Goal: Task Accomplishment & Management: Complete application form

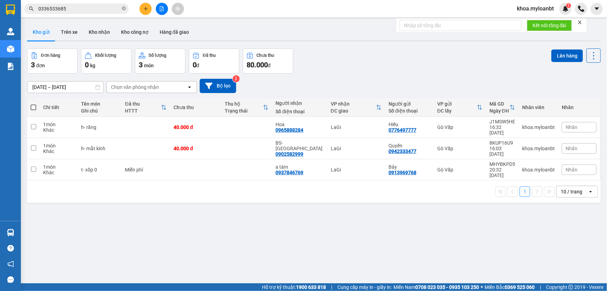
click at [145, 8] on icon "plus" at bounding box center [146, 8] width 4 height 0
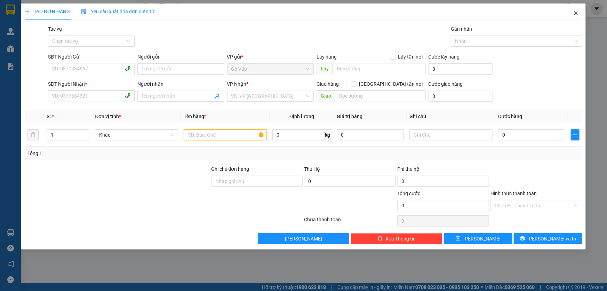
drag, startPoint x: 576, startPoint y: 14, endPoint x: 569, endPoint y: 16, distance: 7.4
click at [574, 15] on icon "close" at bounding box center [576, 13] width 6 height 6
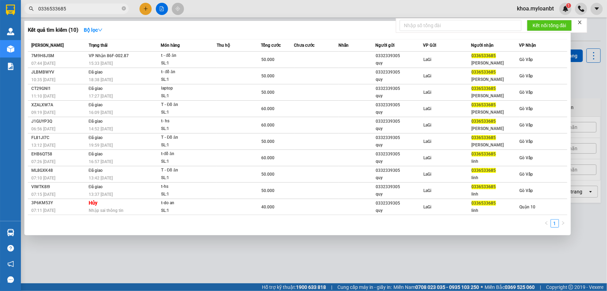
drag, startPoint x: 95, startPoint y: 7, endPoint x: 89, endPoint y: 11, distance: 7.0
click at [94, 8] on input "0336533685" at bounding box center [79, 9] width 82 height 8
click at [89, 11] on input "0336533685" at bounding box center [79, 9] width 82 height 8
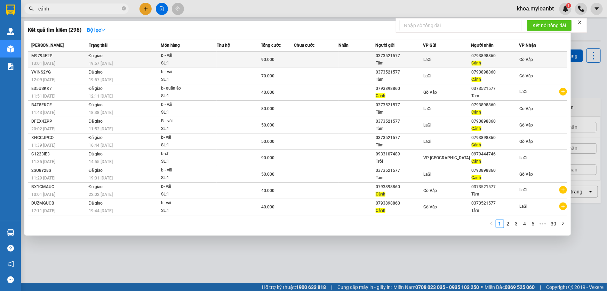
type input "cảnh"
click at [255, 59] on td at bounding box center [239, 59] width 44 height 16
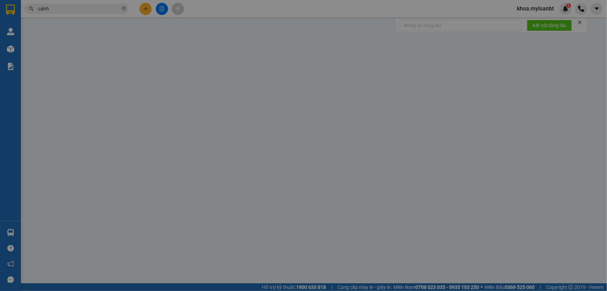
type input "0373521577"
type input "Tâm"
type input "0793898860"
type input "Cảnh"
type input "90.000"
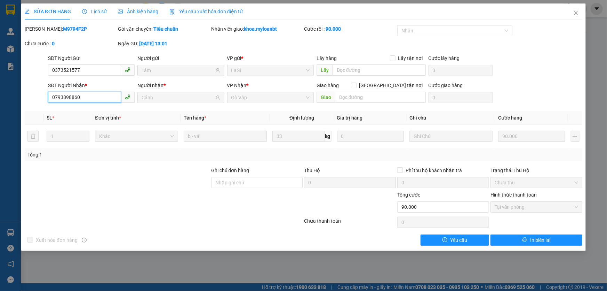
click at [100, 93] on input "0793898860" at bounding box center [84, 97] width 73 height 11
click at [571, 14] on span "Close" at bounding box center [575, 12] width 19 height 19
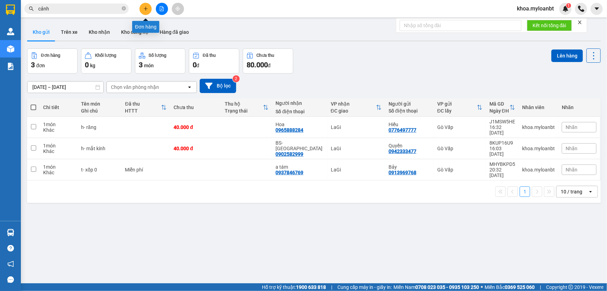
click at [149, 11] on button at bounding box center [146, 9] width 12 height 12
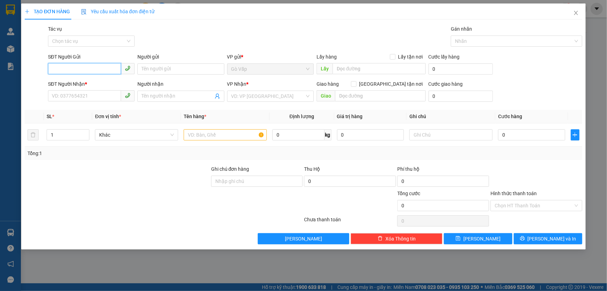
paste input "0793898860"
type input "0793898860"
click at [90, 82] on div "0793898860 - Cảnh" at bounding box center [91, 83] width 78 height 8
type input "Cảnh"
type input "0373521577"
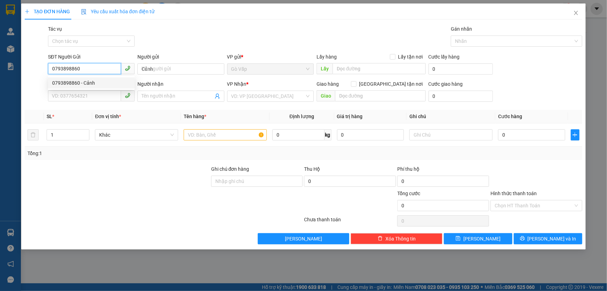
type input "Tâm"
type input "0793898860"
click at [218, 137] on input "text" at bounding box center [225, 134] width 83 height 11
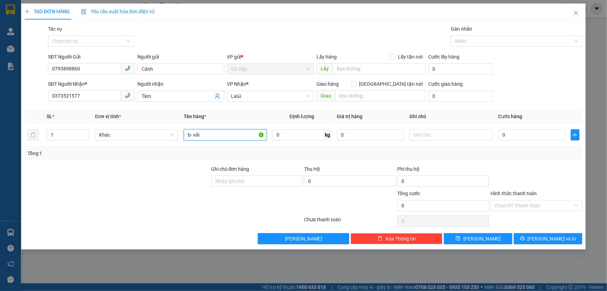
type input "b- vải"
click at [303, 134] on input "0" at bounding box center [298, 134] width 52 height 11
type input "24"
click at [573, 135] on icon "plus" at bounding box center [575, 135] width 6 height 6
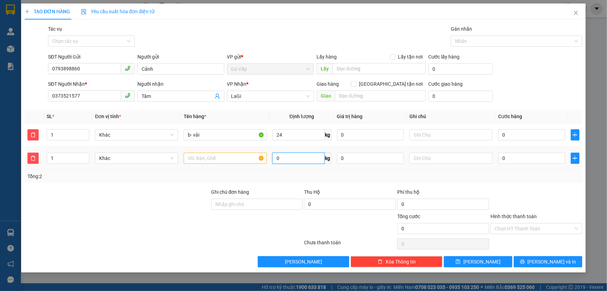
click at [303, 161] on input "0" at bounding box center [298, 157] width 52 height 11
type input "47"
click at [219, 135] on input "b- vải" at bounding box center [225, 134] width 83 height 11
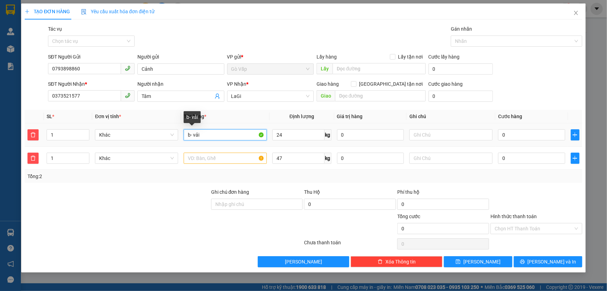
click at [219, 135] on input "b- vải" at bounding box center [225, 134] width 83 height 11
click at [237, 159] on input "text" at bounding box center [225, 157] width 83 height 11
paste input "b- vải"
type input "b- vải"
click at [530, 139] on input "0" at bounding box center [531, 134] width 67 height 11
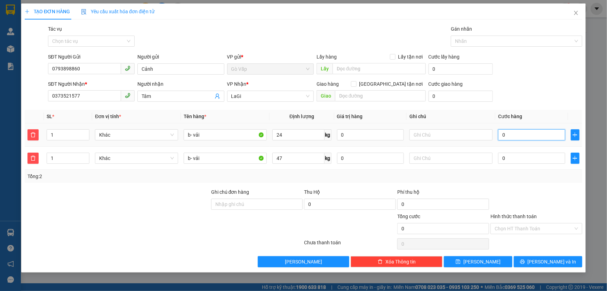
type input "07"
type input "7"
type input "070"
type input "70"
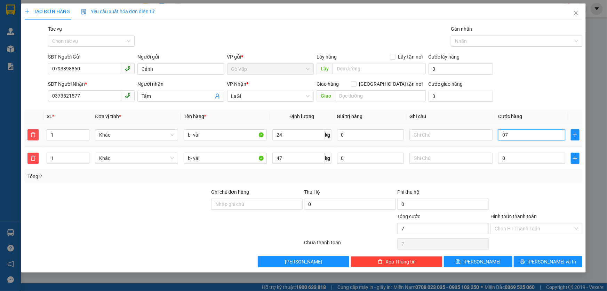
type input "70"
type input "70.000"
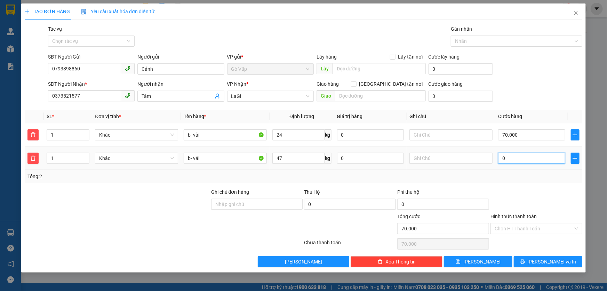
click at [524, 154] on input "0" at bounding box center [531, 157] width 67 height 11
type input "70.001"
type input "1"
type input "70.011"
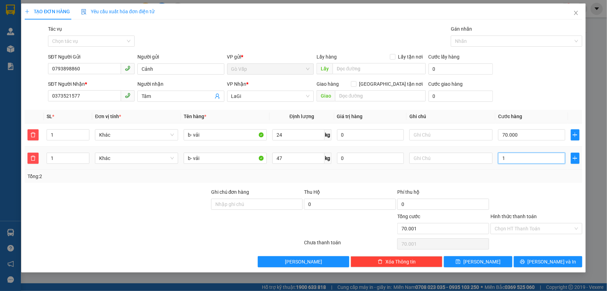
type input "70.011"
type input "11"
type input "70.110"
type input "110"
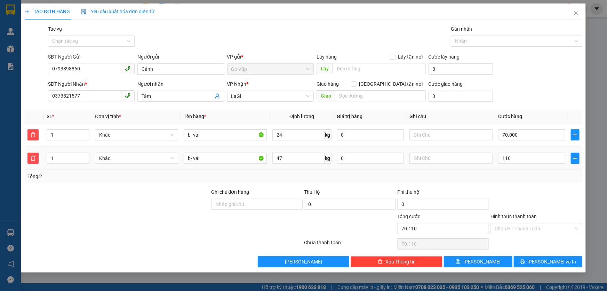
type input "180.000"
type input "110.000"
click at [513, 189] on div at bounding box center [536, 200] width 93 height 24
click at [545, 268] on div "TẠO ĐƠN HÀNG Yêu cầu xuất hóa đơn điện tử Transit Pickup Surcharge Ids Transit …" at bounding box center [303, 137] width 565 height 269
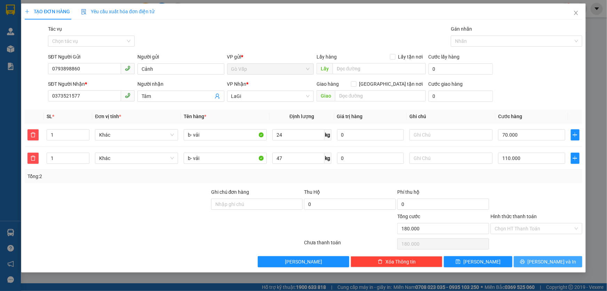
click at [558, 262] on span "[PERSON_NAME] và In" at bounding box center [552, 261] width 49 height 8
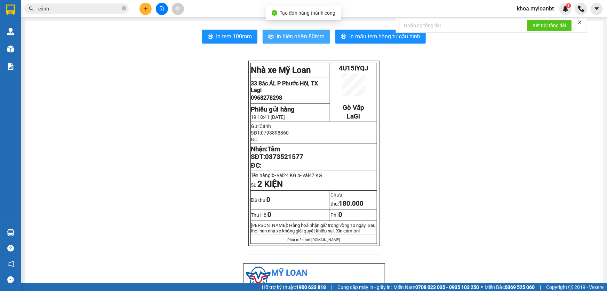
click at [301, 39] on span "In biên nhận 80mm" at bounding box center [301, 36] width 48 height 9
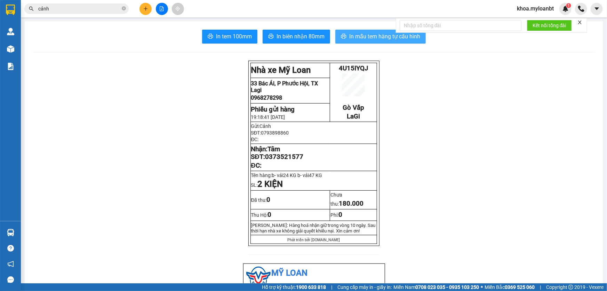
click at [350, 40] on span "In mẫu tem hàng tự cấu hình" at bounding box center [384, 36] width 71 height 9
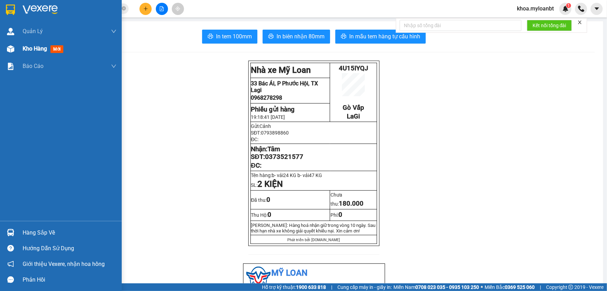
click at [0, 50] on div "Kho hàng mới" at bounding box center [61, 48] width 122 height 17
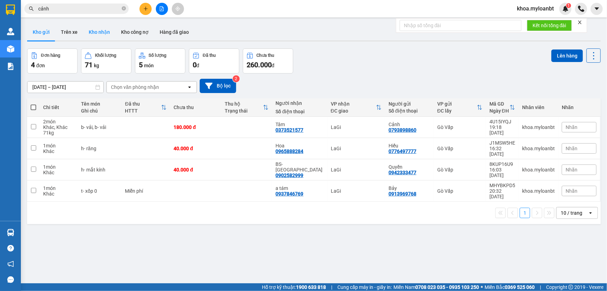
click at [104, 31] on button "Kho nhận" at bounding box center [99, 32] width 32 height 17
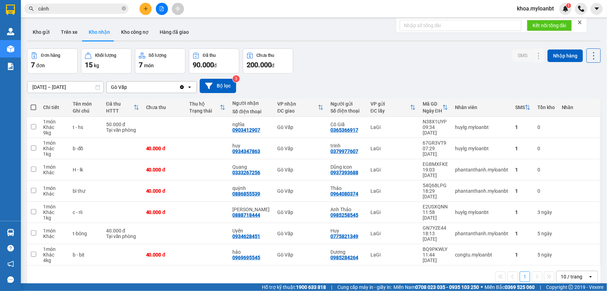
drag, startPoint x: 47, startPoint y: 31, endPoint x: 57, endPoint y: 52, distance: 23.0
click at [47, 34] on button "Kho gửi" at bounding box center [41, 32] width 28 height 17
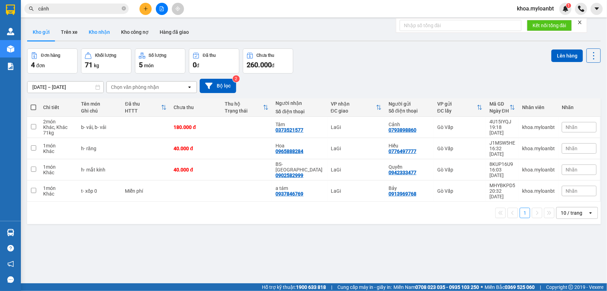
click at [95, 30] on button "Kho nhận" at bounding box center [99, 32] width 32 height 17
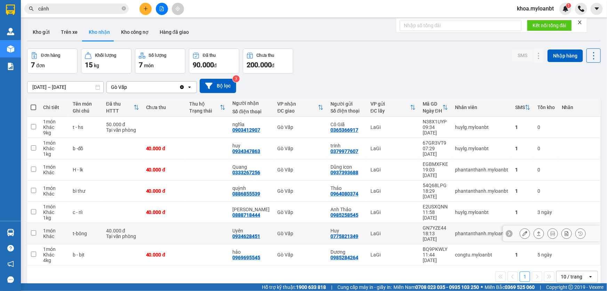
click at [308, 230] on div "Gò Vấp" at bounding box center [300, 233] width 46 height 6
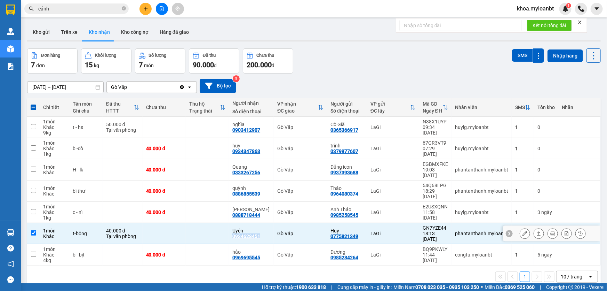
drag, startPoint x: 261, startPoint y: 224, endPoint x: 231, endPoint y: 223, distance: 30.3
click at [231, 223] on td "Uyên 0934628451" at bounding box center [251, 233] width 45 height 21
checkbox input "false"
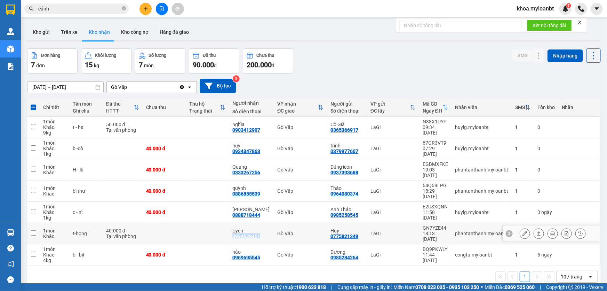
copy div "0934628451"
click at [89, 12] on input "cảnh" at bounding box center [79, 9] width 82 height 8
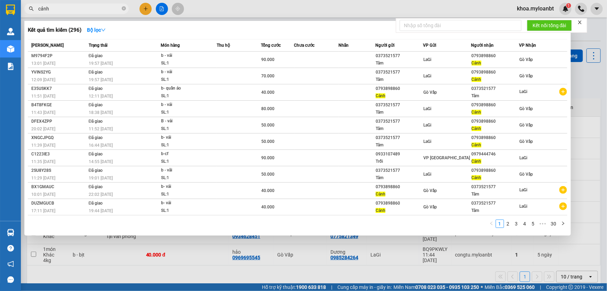
click at [89, 12] on input "cảnh" at bounding box center [79, 9] width 82 height 8
paste input "0934628451"
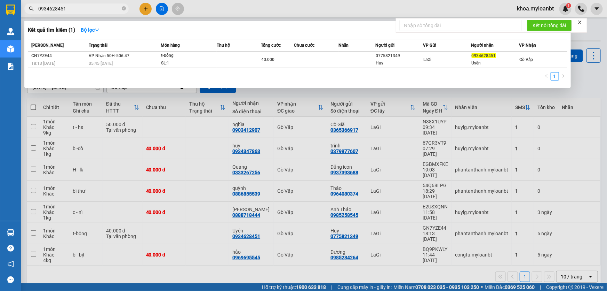
type input "0934628451"
click at [233, 196] on div at bounding box center [303, 145] width 607 height 291
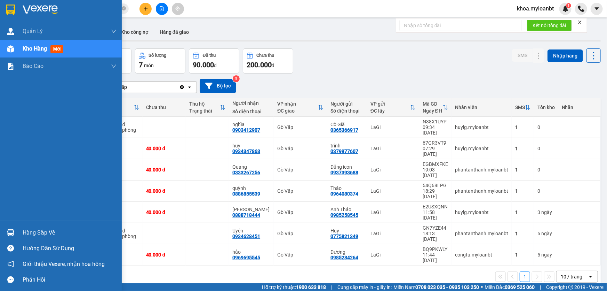
click at [9, 226] on div "Hàng sắp về" at bounding box center [61, 232] width 122 height 16
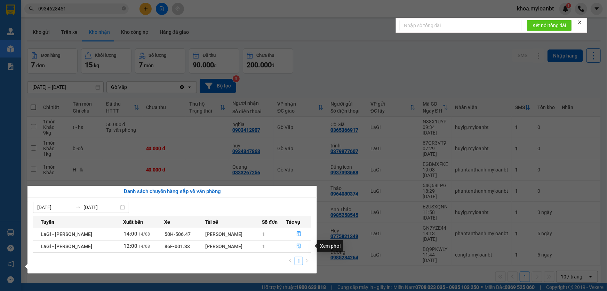
click at [293, 243] on button "button" at bounding box center [299, 245] width 25 height 11
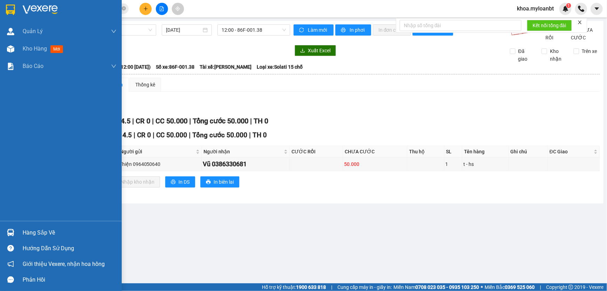
click at [7, 240] on div "Hàng sắp về" at bounding box center [61, 232] width 122 height 16
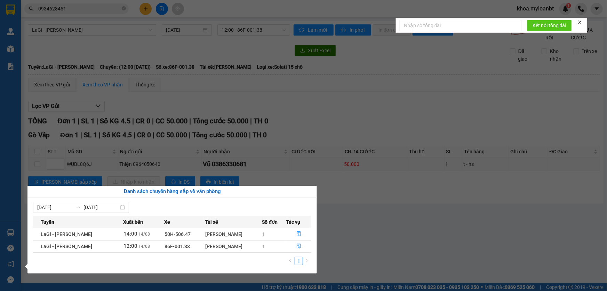
click at [300, 225] on th "Tác vụ" at bounding box center [298, 221] width 25 height 12
click at [300, 232] on icon "file-done" at bounding box center [298, 233] width 5 height 5
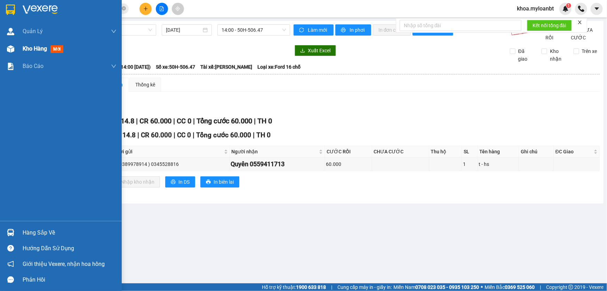
click at [11, 42] on div "Kho hàng mới" at bounding box center [61, 48] width 122 height 17
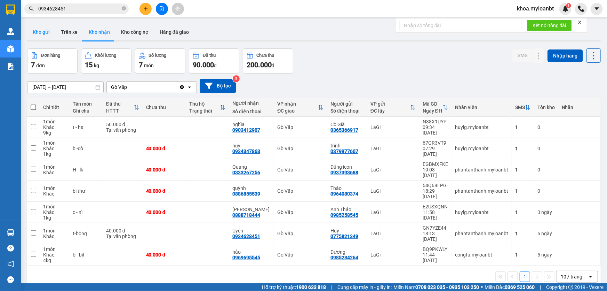
click at [49, 33] on button "Kho gửi" at bounding box center [41, 32] width 28 height 17
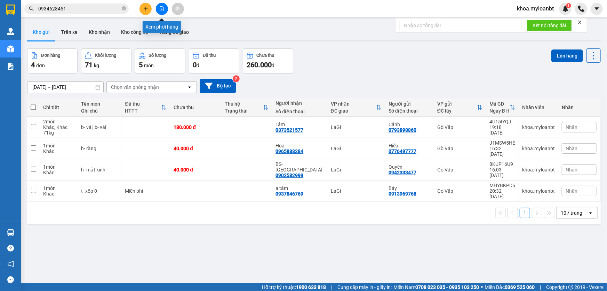
click at [164, 9] on button at bounding box center [162, 9] width 12 height 12
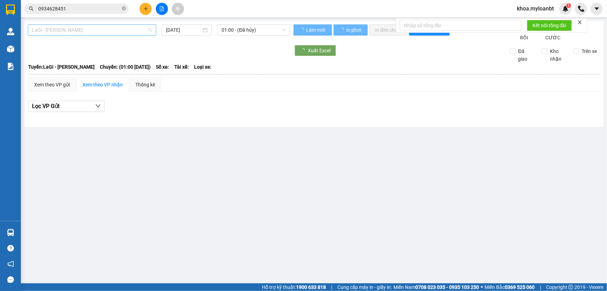
click at [79, 34] on span "LaGi - [PERSON_NAME]" at bounding box center [92, 30] width 120 height 10
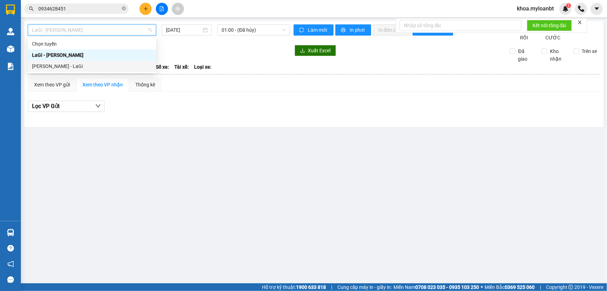
drag, startPoint x: 55, startPoint y: 67, endPoint x: 111, endPoint y: 54, distance: 56.7
click at [55, 67] on div "[PERSON_NAME] - LaGi" at bounding box center [92, 66] width 120 height 8
type input "[DATE]"
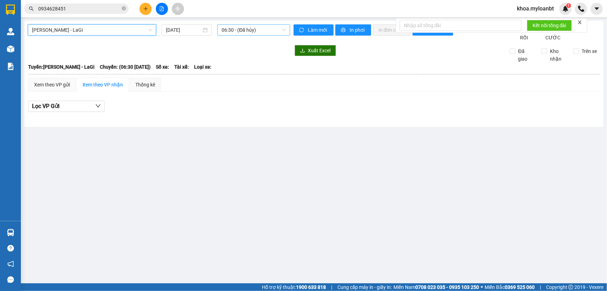
click at [223, 34] on span "06:30 - (Đã hủy)" at bounding box center [254, 30] width 64 height 10
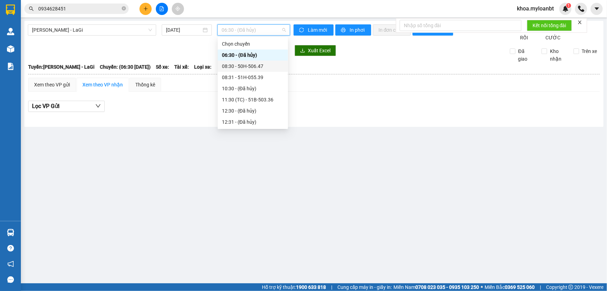
click at [257, 70] on div "08:30 - 50H-506.47" at bounding box center [253, 66] width 62 height 8
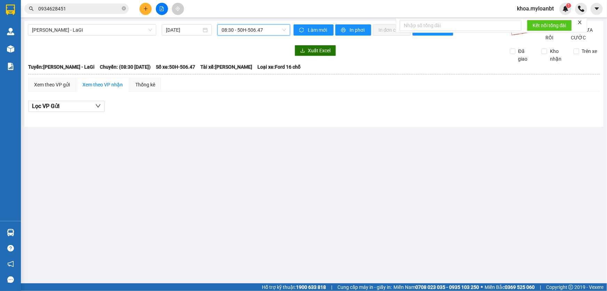
click at [260, 33] on span "08:30 - 50H-506.47" at bounding box center [254, 30] width 64 height 10
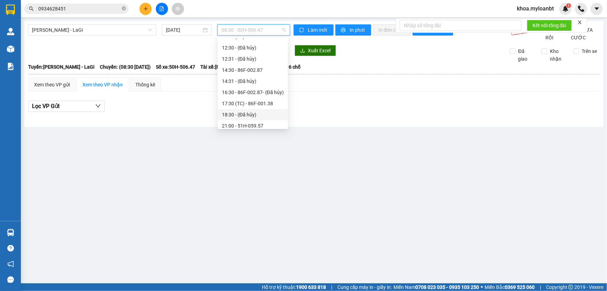
scroll to position [78, 0]
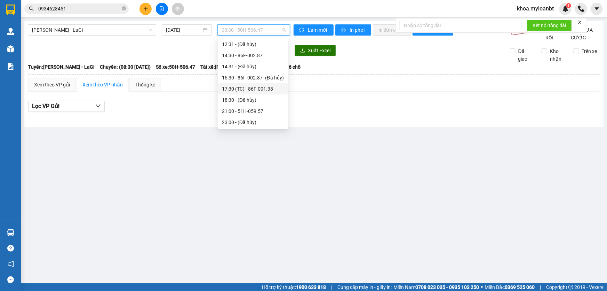
click at [248, 87] on div "17:30 (TC) - 86F-001.38" at bounding box center [253, 89] width 62 height 8
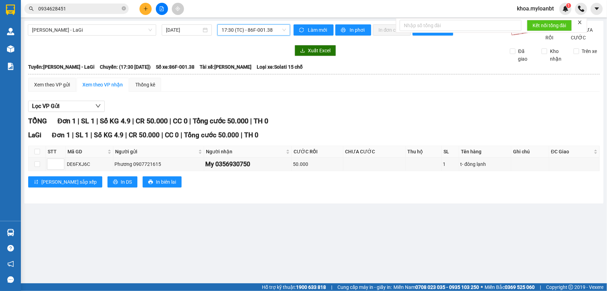
click at [257, 36] on div "[PERSON_NAME] - LaGi [DATE] 17:30 17:30 (TC) - 86F-001.38" at bounding box center [159, 32] width 262 height 17
click at [252, 33] on span "17:30 (TC) - 86F-001.38" at bounding box center [254, 30] width 64 height 10
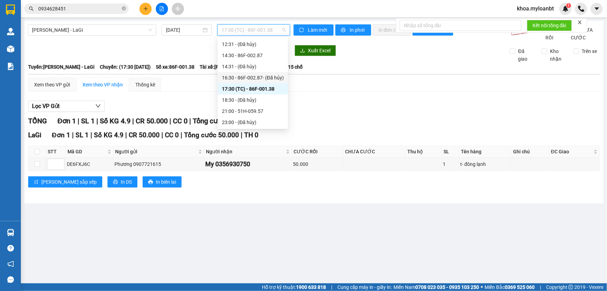
click at [245, 78] on div "16:30 - 86F-002.87 - (Đã hủy)" at bounding box center [253, 78] width 62 height 8
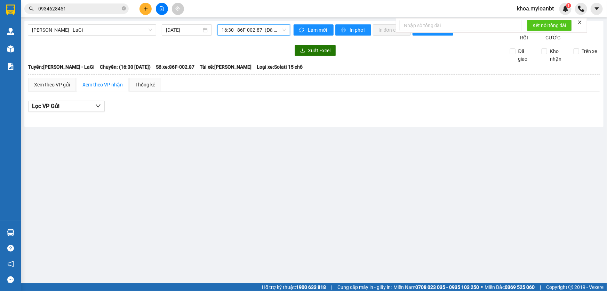
click at [253, 26] on span "16:30 - 86F-002.87 - (Đã hủy)" at bounding box center [254, 30] width 64 height 10
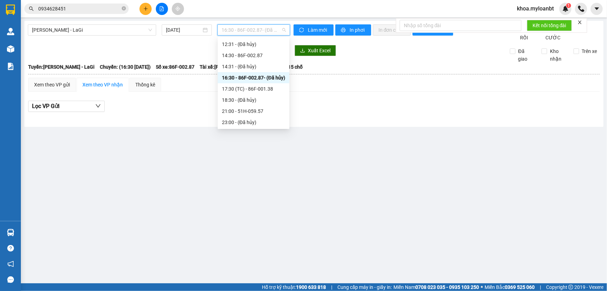
scroll to position [46, 0]
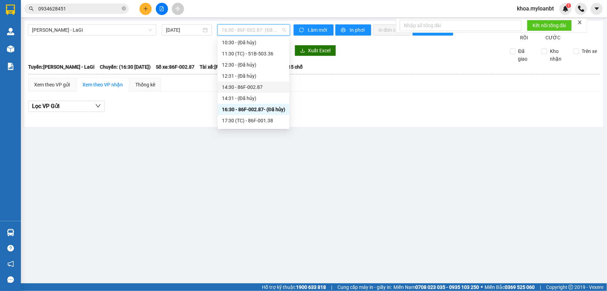
click at [257, 89] on div "14:30 - 86F-002.87" at bounding box center [253, 87] width 63 height 8
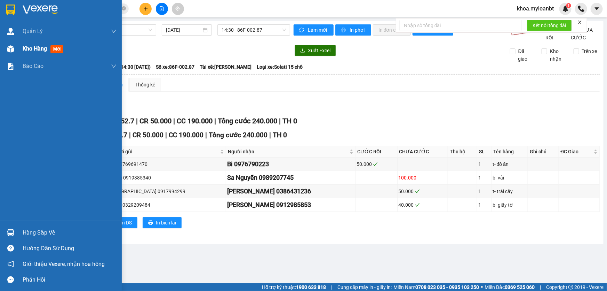
click at [0, 50] on div "Kho hàng mới" at bounding box center [61, 48] width 122 height 17
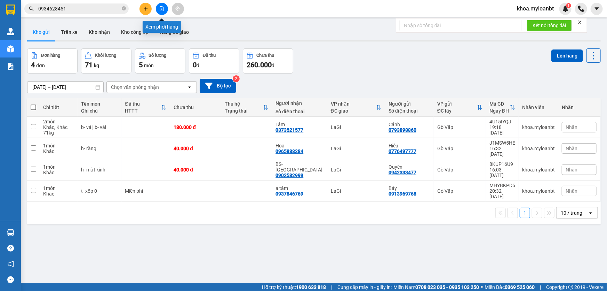
click at [160, 9] on icon "file-add" at bounding box center [161, 8] width 5 height 5
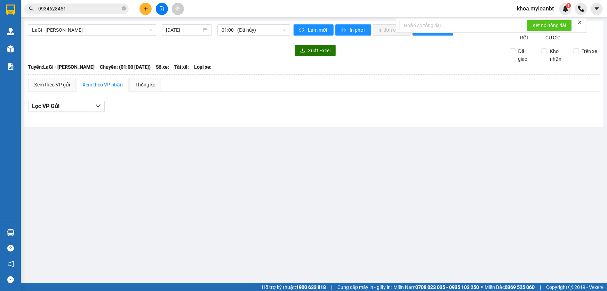
click at [94, 38] on div "LaGi - [PERSON_NAME] [DATE] 01:00 - (Đã hủy)" at bounding box center [159, 32] width 262 height 17
drag, startPoint x: 89, startPoint y: 31, endPoint x: 89, endPoint y: 36, distance: 5.6
click at [89, 34] on span "LaGi - [PERSON_NAME]" at bounding box center [92, 30] width 120 height 10
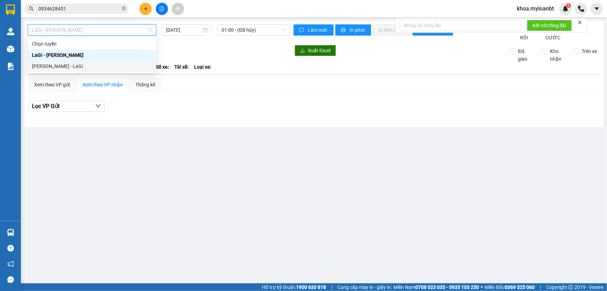
click at [82, 61] on div "[PERSON_NAME] - LaGi" at bounding box center [92, 66] width 128 height 11
type input "[DATE]"
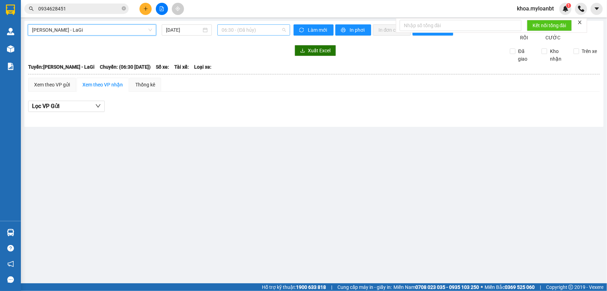
click at [257, 32] on span "06:30 - (Đã hủy)" at bounding box center [254, 30] width 64 height 10
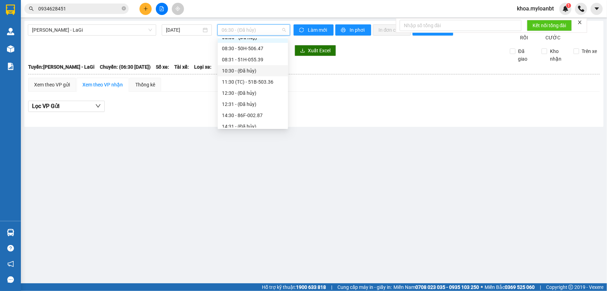
scroll to position [31, 0]
click at [246, 99] on div "14:30 - 86F-002.87" at bounding box center [253, 102] width 62 height 8
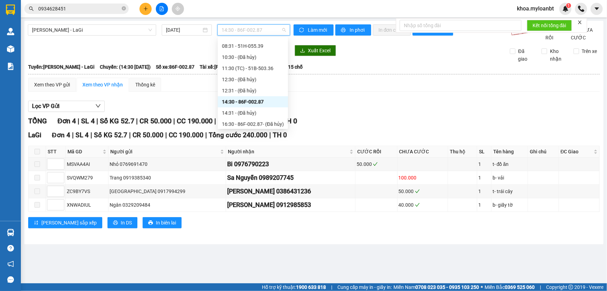
click at [252, 34] on span "14:30 - 86F-002.87" at bounding box center [254, 30] width 64 height 10
click at [393, 126] on div "TỔNG Đơn 4 | SL 4 | Số KG 52.7 | CR 50.000 | CC 190.000 | Tổng cước 240.000 | T…" at bounding box center [314, 121] width 572 height 11
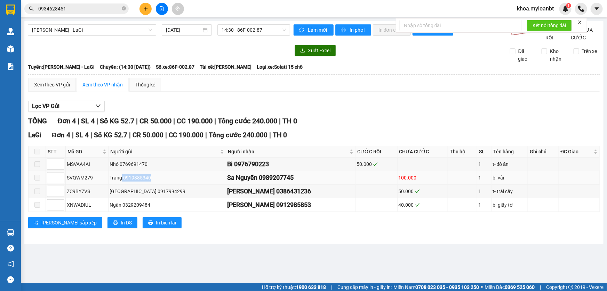
drag, startPoint x: 127, startPoint y: 184, endPoint x: 185, endPoint y: 187, distance: 58.2
click at [185, 181] on div "Trang 0919385340" at bounding box center [167, 178] width 115 height 8
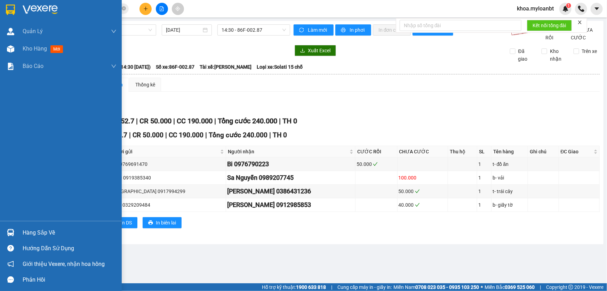
click at [0, 237] on div "Hàng sắp về" at bounding box center [61, 232] width 122 height 16
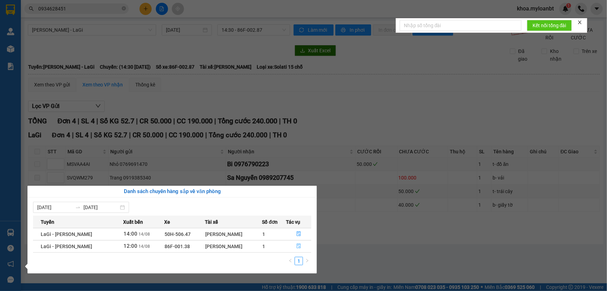
drag, startPoint x: 290, startPoint y: 246, endPoint x: 283, endPoint y: 252, distance: 9.2
click at [292, 248] on button "button" at bounding box center [299, 245] width 25 height 11
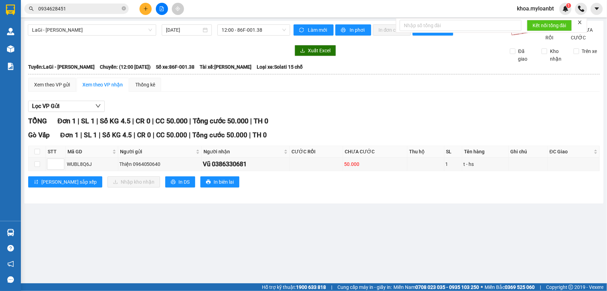
click at [34, 157] on th at bounding box center [37, 151] width 17 height 11
click at [36, 154] on input "checkbox" at bounding box center [37, 152] width 6 height 6
checkbox input "true"
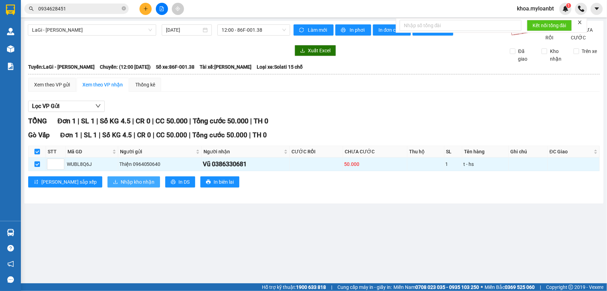
click at [108, 186] on button "Nhập kho nhận" at bounding box center [134, 181] width 53 height 11
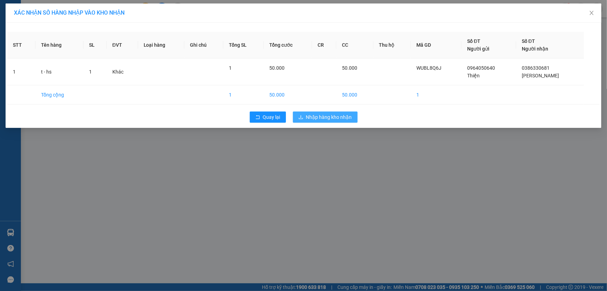
drag, startPoint x: 325, startPoint y: 146, endPoint x: 321, endPoint y: 146, distance: 3.8
click at [326, 146] on div "XÁC NHẬN SỐ HÀNG NHẬP VÀO KHO NHẬN STT Tên hàng SL ĐVT Loại hàng Ghi chú Tổng S…" at bounding box center [303, 145] width 607 height 291
click at [334, 119] on span "Nhập hàng kho nhận" at bounding box center [329, 117] width 46 height 8
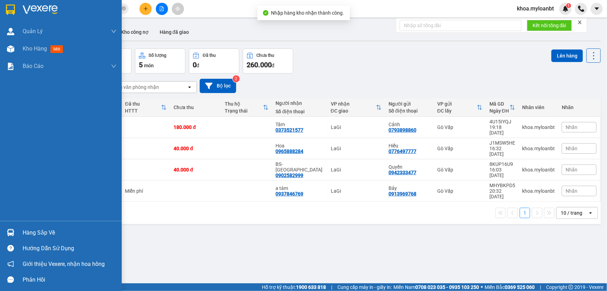
click at [5, 228] on div at bounding box center [11, 232] width 12 height 12
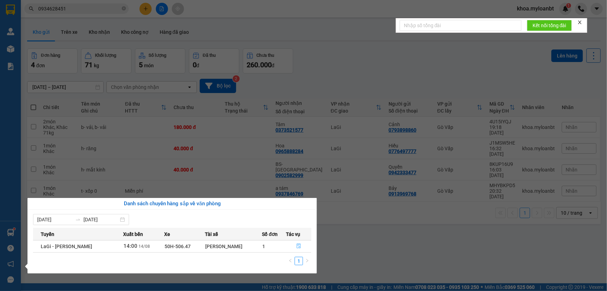
click at [296, 242] on button "button" at bounding box center [299, 245] width 25 height 11
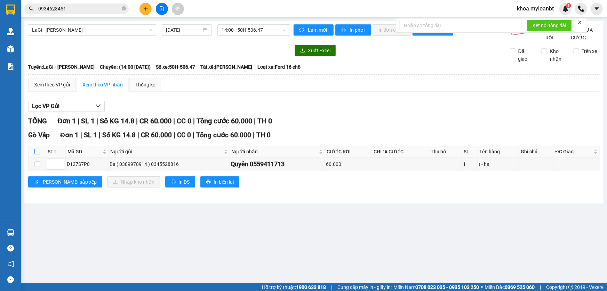
click at [38, 154] on input "checkbox" at bounding box center [37, 152] width 6 height 6
checkbox input "true"
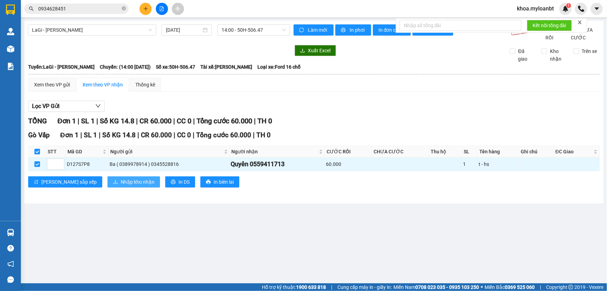
click at [121, 185] on span "Nhập kho nhận" at bounding box center [138, 182] width 34 height 8
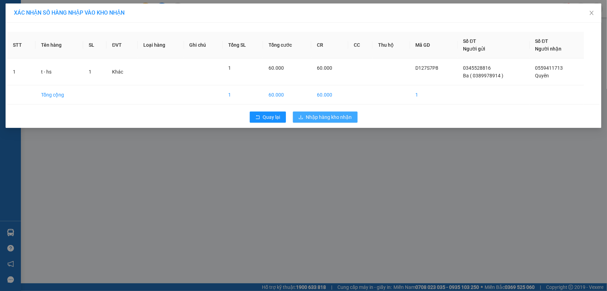
click at [334, 118] on span "Nhập hàng kho nhận" at bounding box center [329, 117] width 46 height 8
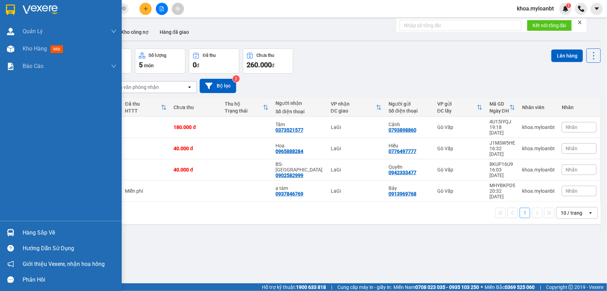
click at [0, 228] on div "Hàng sắp về" at bounding box center [61, 232] width 122 height 16
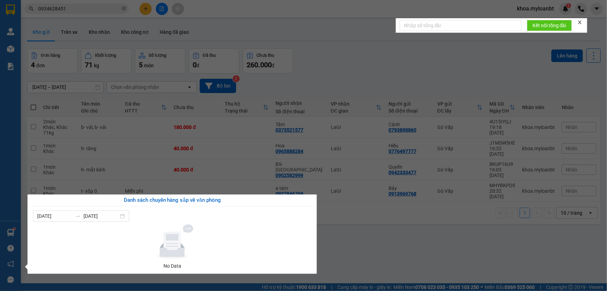
click at [233, 177] on section "Kết quả tìm kiếm ( 1 ) Bộ lọc Mã ĐH Trạng thái Món hàng Thu hộ Tổng cước Chưa c…" at bounding box center [303, 145] width 607 height 291
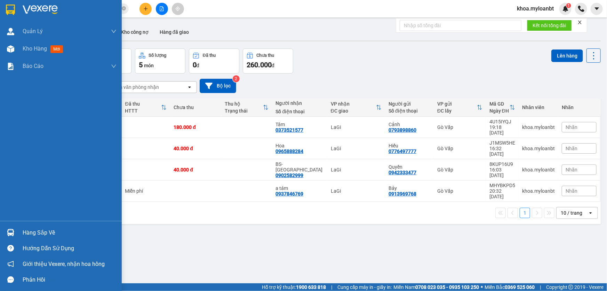
click at [9, 230] on img at bounding box center [10, 232] width 7 height 7
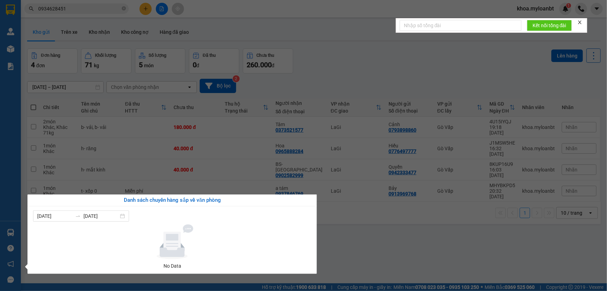
click at [170, 153] on section "Kết quả tìm kiếm ( 1 ) Bộ lọc Mã ĐH Trạng thái Món hàng Thu hộ Tổng cước Chưa c…" at bounding box center [303, 145] width 607 height 291
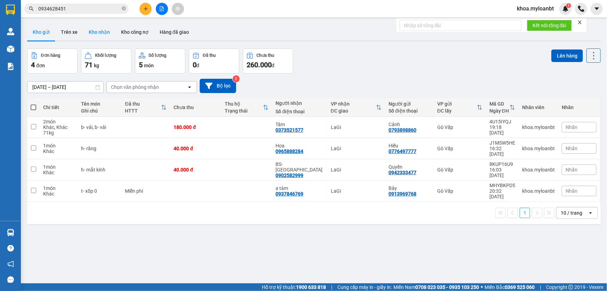
click at [91, 39] on button "Kho nhận" at bounding box center [99, 32] width 32 height 17
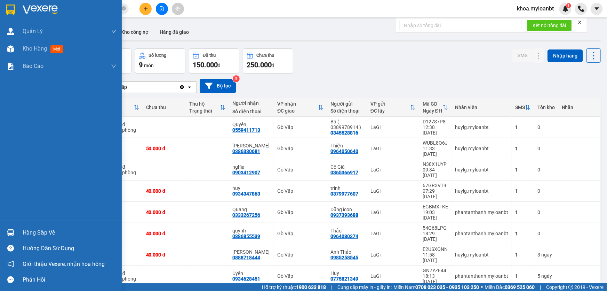
click at [9, 229] on img at bounding box center [10, 232] width 7 height 7
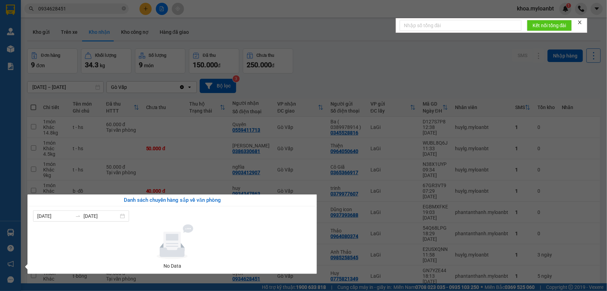
drag, startPoint x: 155, startPoint y: 152, endPoint x: 169, endPoint y: 56, distance: 96.7
click at [158, 142] on section "Kết quả tìm kiếm ( 1 ) Bộ lọc Mã ĐH Trạng thái Món hàng Thu hộ Tổng cước Chưa c…" at bounding box center [303, 145] width 607 height 291
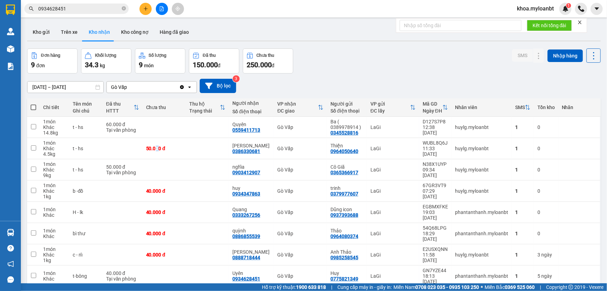
click at [162, 5] on button at bounding box center [162, 9] width 12 height 12
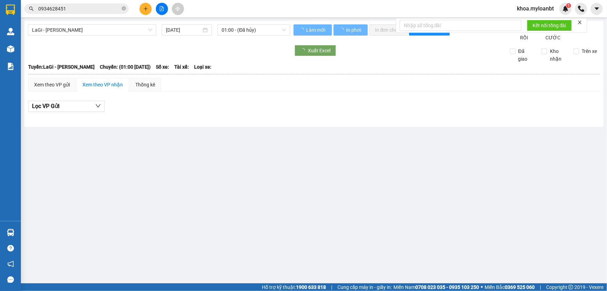
click at [89, 24] on div "LaGi - [GEOGRAPHIC_DATA] [DATE] 01:00 - ([GEOGRAPHIC_DATA]) Làm mới In phơi In …" at bounding box center [313, 74] width 579 height 106
click at [71, 33] on span "LaGi - [PERSON_NAME]" at bounding box center [92, 30] width 120 height 10
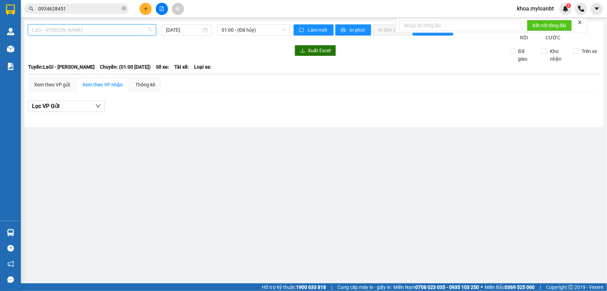
click at [68, 30] on span "LaGi - [PERSON_NAME]" at bounding box center [92, 30] width 120 height 10
click at [66, 31] on span "LaGi - [PERSON_NAME]" at bounding box center [92, 30] width 120 height 10
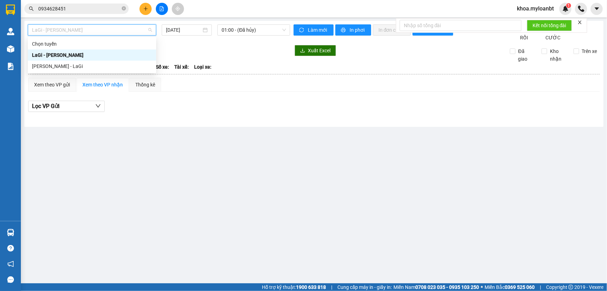
click at [57, 64] on div "[PERSON_NAME] - LaGi" at bounding box center [92, 66] width 120 height 8
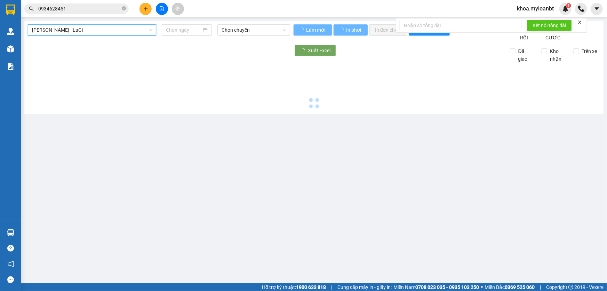
type input "[DATE]"
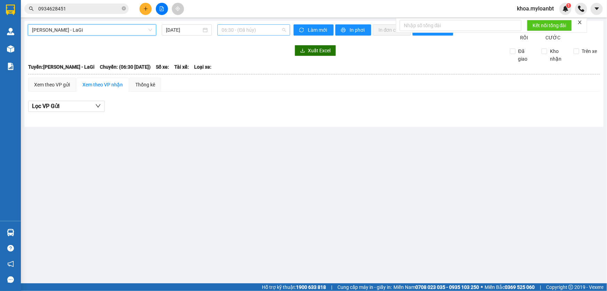
click at [234, 31] on span "06:30 - (Đã hủy)" at bounding box center [254, 30] width 64 height 10
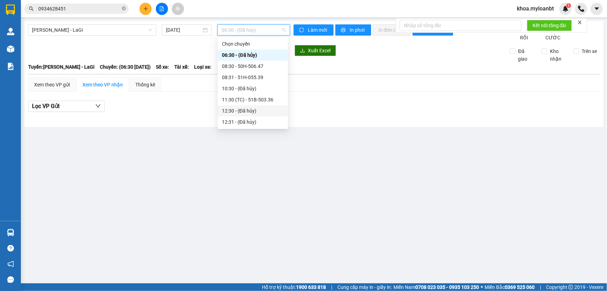
scroll to position [31, 0]
click at [235, 98] on div "14:30 - 86F-002.87" at bounding box center [253, 102] width 62 height 8
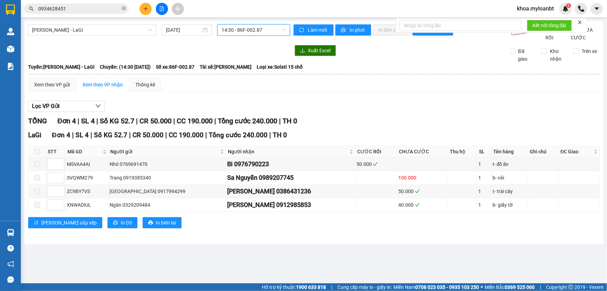
click at [57, 77] on th at bounding box center [314, 74] width 572 height 6
click at [53, 92] on div "Xem theo VP gửi" at bounding box center [52, 85] width 48 height 14
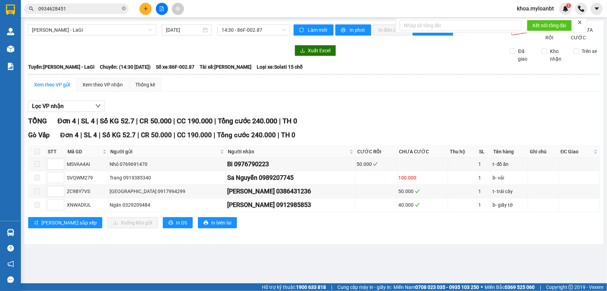
click at [37, 154] on span at bounding box center [37, 152] width 6 height 6
click at [35, 154] on span at bounding box center [37, 152] width 6 height 6
click at [38, 168] on label at bounding box center [37, 164] width 6 height 8
click at [41, 184] on td at bounding box center [37, 178] width 17 height 14
click at [39, 180] on span at bounding box center [37, 178] width 6 height 6
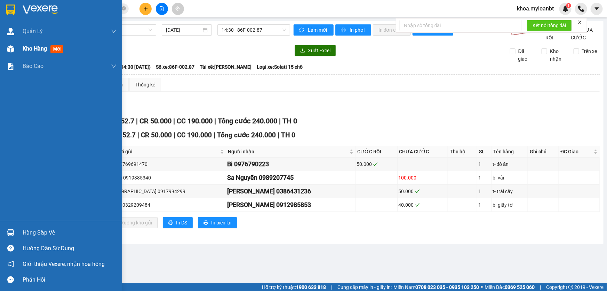
click at [7, 48] on img at bounding box center [10, 48] width 7 height 7
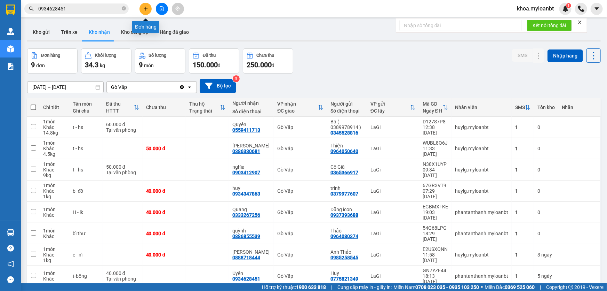
click at [146, 8] on icon "plus" at bounding box center [145, 8] width 5 height 5
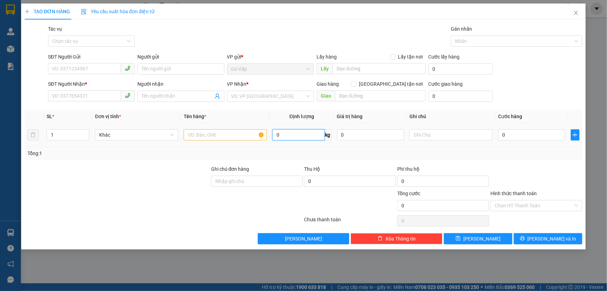
click at [307, 140] on input "0" at bounding box center [298, 134] width 52 height 11
type input "18.8"
click at [240, 134] on input "text" at bounding box center [225, 134] width 83 height 11
type input "t-"
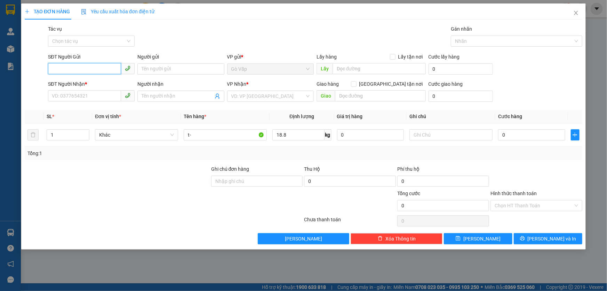
click at [87, 71] on input "SĐT Người Gửi" at bounding box center [84, 68] width 73 height 11
click at [85, 88] on div "0908041534 - Hạnh" at bounding box center [91, 82] width 87 height 11
type input "0908041534"
type input "Hạnh"
type input "0908041534"
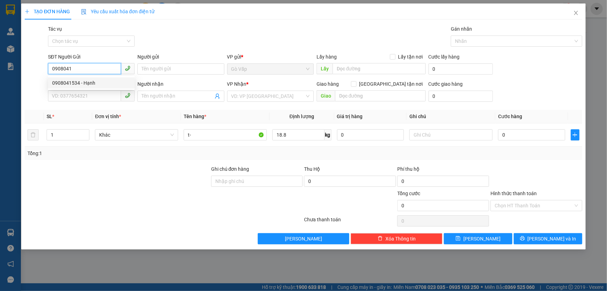
type input "Hạnh"
click at [88, 71] on input "0908041534" at bounding box center [84, 68] width 73 height 11
type input "0908041534"
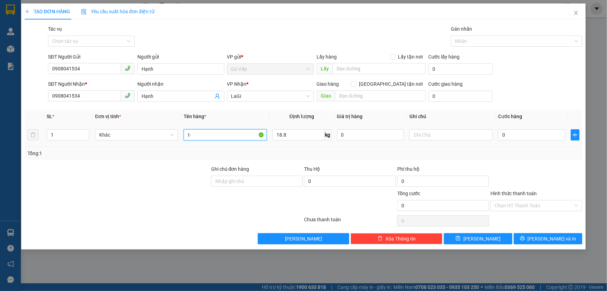
click at [204, 130] on input "t-" at bounding box center [225, 134] width 83 height 11
type input "t- mỹ phẩm"
click at [526, 139] on input "0" at bounding box center [531, 134] width 67 height 11
type input "6"
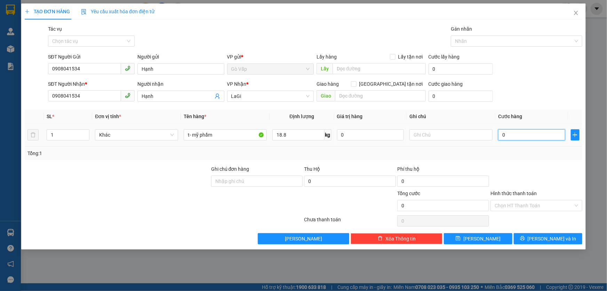
type input "6"
type input "60"
type input "7"
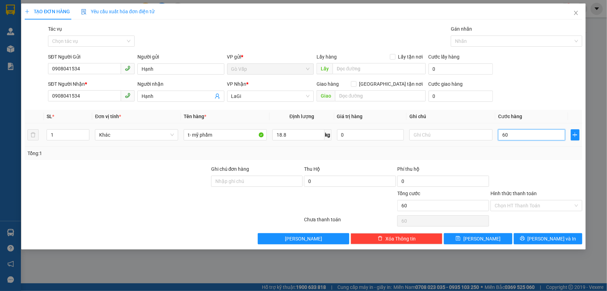
type input "7"
type input "70"
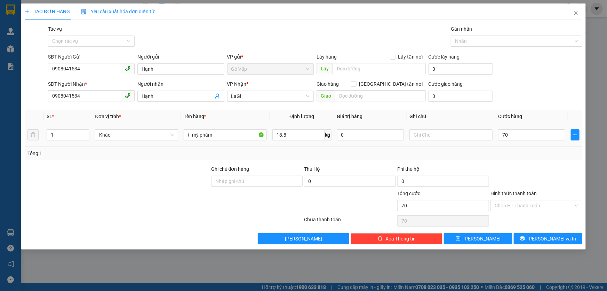
type input "70.000"
click at [528, 182] on div at bounding box center [536, 177] width 93 height 24
click at [545, 248] on div "TẠO ĐƠN HÀNG Yêu cầu xuất hóa đơn điện tử Transit Pickup Surcharge Ids Transit …" at bounding box center [303, 126] width 565 height 246
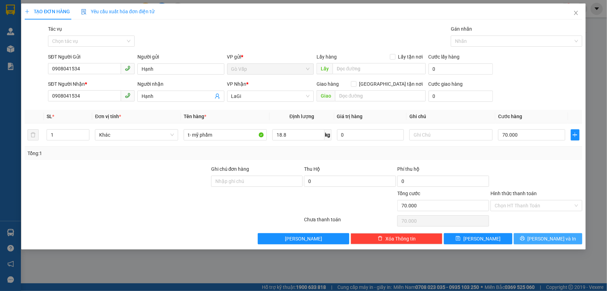
click at [544, 243] on button "[PERSON_NAME] và In" at bounding box center [548, 238] width 69 height 11
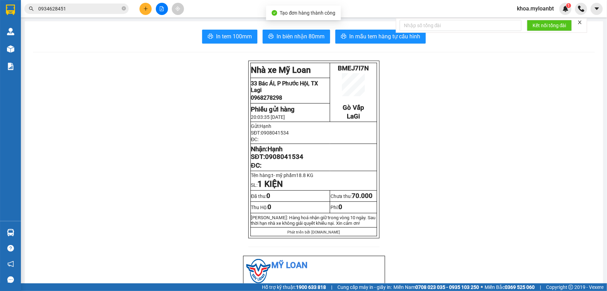
click at [313, 38] on span "In biên nhận 80mm" at bounding box center [301, 36] width 48 height 9
click at [299, 40] on span "In biên nhận 80mm" at bounding box center [301, 36] width 48 height 9
click at [381, 43] on button "In mẫu tem hàng tự cấu hình" at bounding box center [380, 37] width 90 height 14
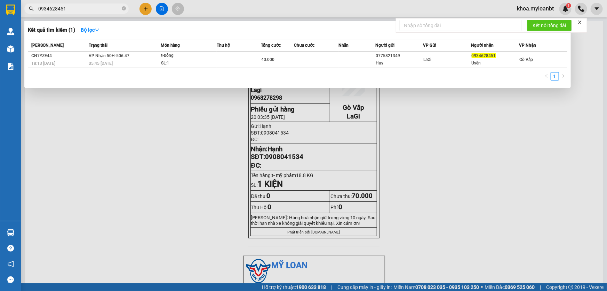
click at [78, 11] on input "0934628451" at bounding box center [79, 9] width 82 height 8
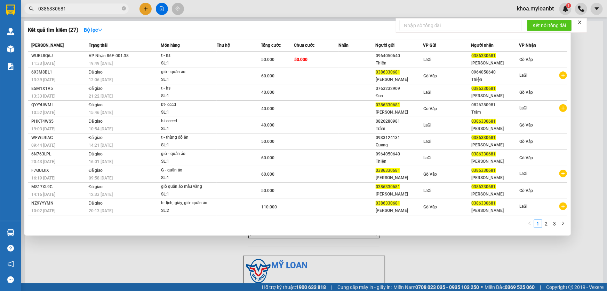
type input "0386330681"
click at [182, 51] on th "Món hàng" at bounding box center [189, 45] width 56 height 12
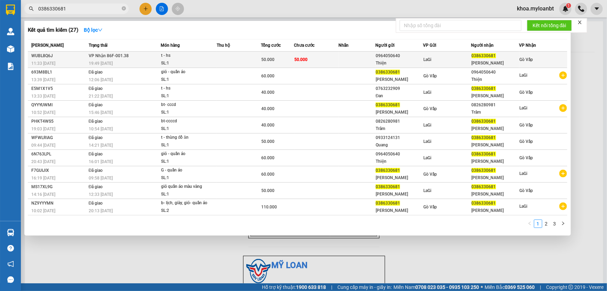
click at [184, 56] on div "t - hs" at bounding box center [187, 56] width 52 height 8
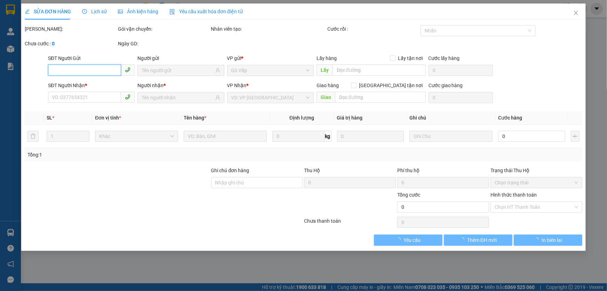
type input "0964050640"
type input "Thiện"
type input "0386330681"
type input "[PERSON_NAME]"
type input "50.000"
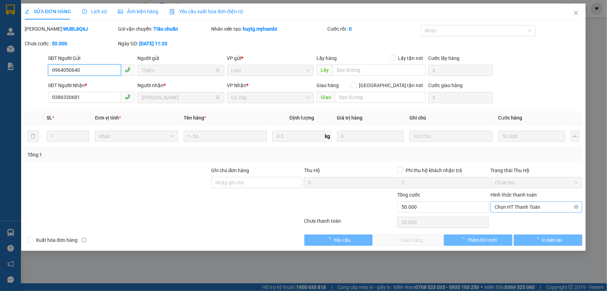
click at [527, 209] on span "Chọn HT Thanh Toán" at bounding box center [537, 206] width 84 height 10
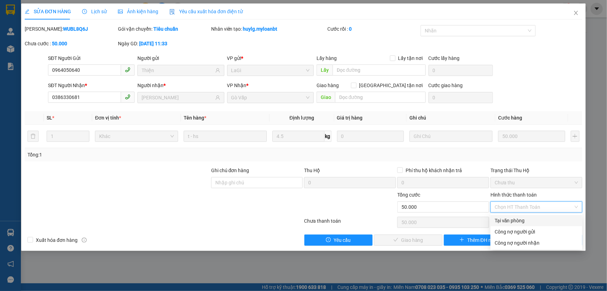
click at [517, 221] on div "Tại văn phòng" at bounding box center [537, 220] width 84 height 8
type input "0"
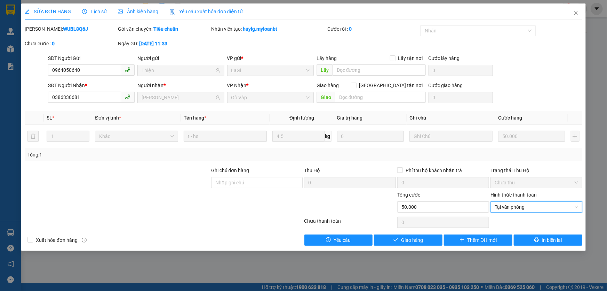
click at [396, 246] on div "SỬA ĐƠN HÀNG Lịch sử Ảnh kiện hàng Yêu cầu xuất hóa đơn điện tử Total Paid Fee …" at bounding box center [303, 126] width 565 height 247
click at [394, 243] on button "Giao hàng" at bounding box center [408, 239] width 69 height 11
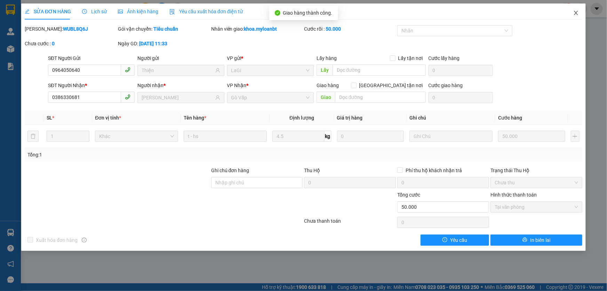
click at [575, 13] on icon "close" at bounding box center [576, 13] width 4 height 4
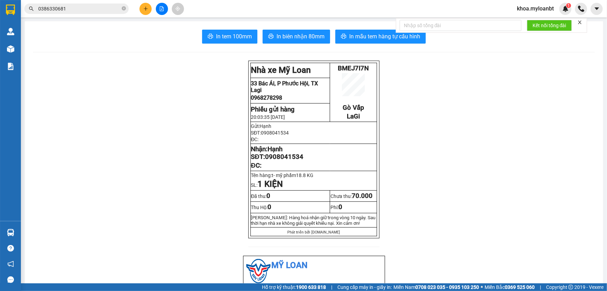
click at [90, 11] on input "0386330681" at bounding box center [79, 9] width 82 height 8
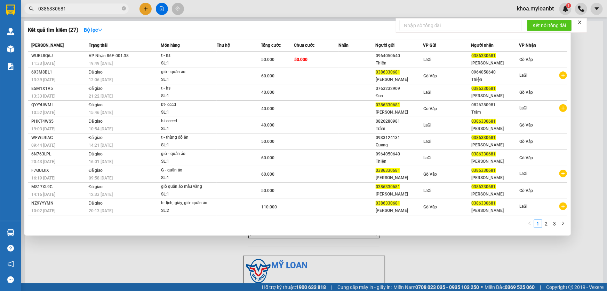
click at [90, 11] on input "0386330681" at bounding box center [79, 9] width 82 height 8
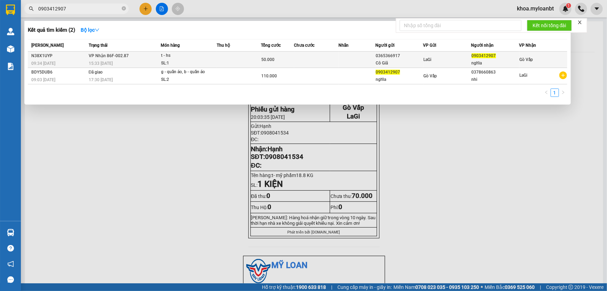
type input "0903412907"
click at [146, 54] on td "VP Nhận 86F-002.87 15:33 [DATE]" at bounding box center [124, 59] width 74 height 16
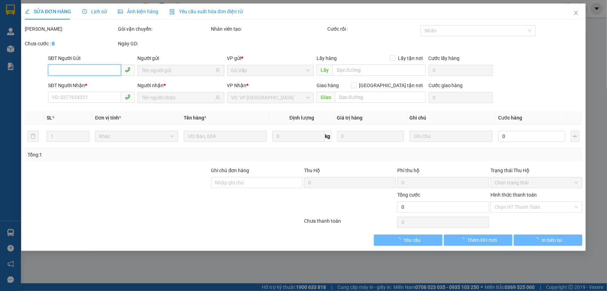
type input "0365366917"
type input "Cô Giã"
type input "0903412907"
type input "nghĩa"
type input "50.000"
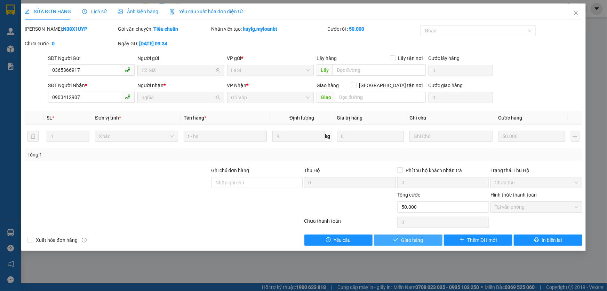
click at [430, 233] on div "Total Paid Fee 50.000 Total UnPaid Fee 0 Cash Collection Total Fee Mã ĐH: N38X1…" at bounding box center [304, 135] width 558 height 220
click at [431, 230] on div "Total Paid Fee 50.000 Total UnPaid Fee 0 Cash Collection Total Fee Mã ĐH: N38X1…" at bounding box center [304, 135] width 558 height 220
click at [430, 240] on button "Giao hàng" at bounding box center [408, 239] width 69 height 11
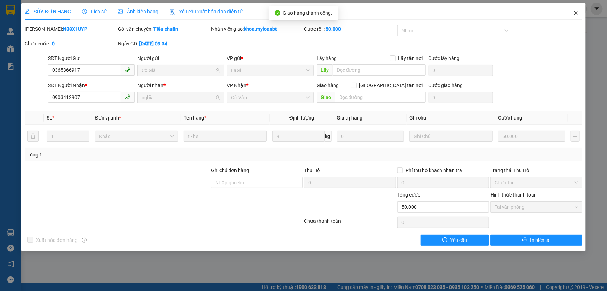
click at [570, 9] on span "Close" at bounding box center [575, 12] width 19 height 19
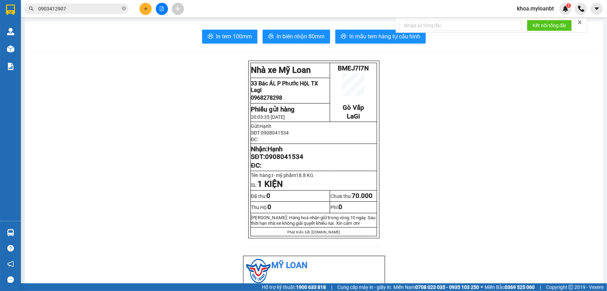
click at [77, 11] on input "0903412907" at bounding box center [79, 9] width 82 height 8
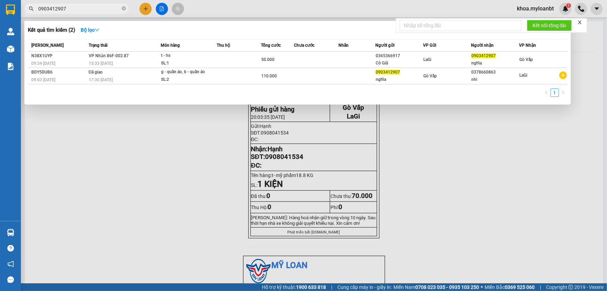
click at [77, 11] on input "0903412907" at bounding box center [79, 9] width 82 height 8
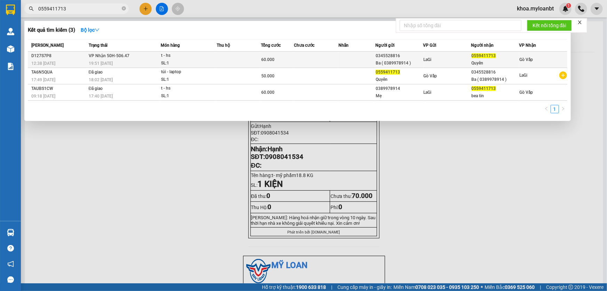
type input "0559411713"
click at [200, 62] on div "SL: 1" at bounding box center [187, 63] width 52 height 8
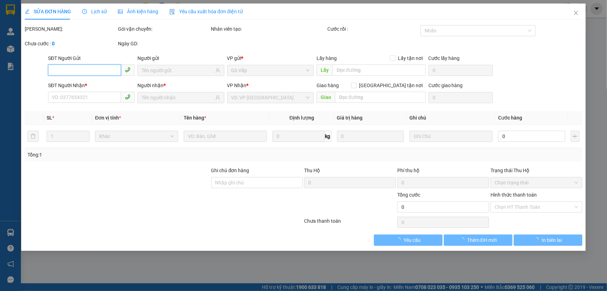
type input "0345528816"
type input "Ba ( 0389978914 )"
type input "0559411713"
type input "Quyên"
type input "60.000"
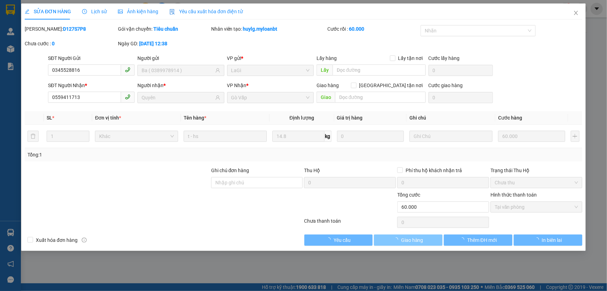
click at [432, 241] on button "Giao hàng" at bounding box center [408, 239] width 69 height 11
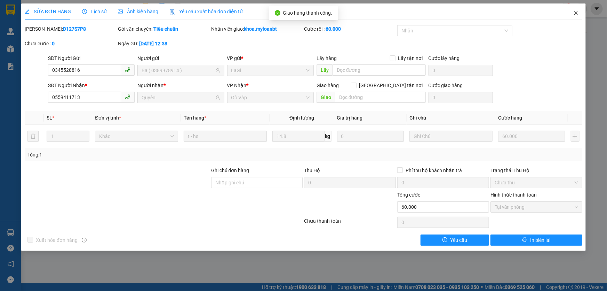
click at [566, 20] on span "Close" at bounding box center [575, 12] width 19 height 19
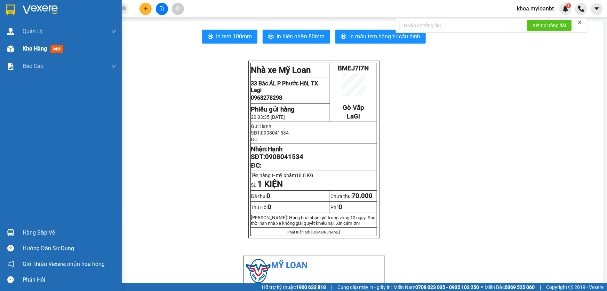
click at [17, 45] on div "Kho hàng mới" at bounding box center [61, 48] width 122 height 17
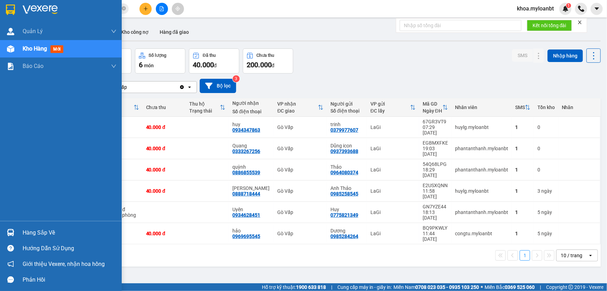
click at [5, 226] on div "Hàng sắp về Hướng dẫn sử dụng Giới thiệu Vexere, nhận hoa hồng Phản hồi" at bounding box center [61, 254] width 122 height 66
click at [6, 234] on div at bounding box center [11, 232] width 12 height 12
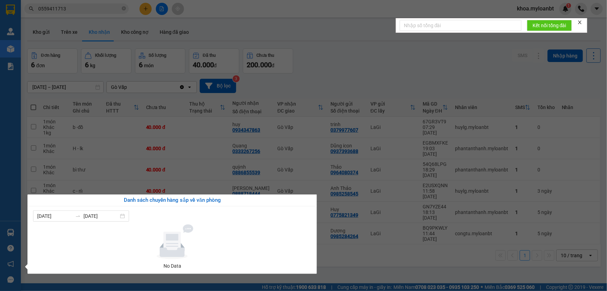
click at [244, 175] on section "Kết quả tìm kiếm ( 3 ) Bộ lọc Mã ĐH Trạng thái Món hàng Thu hộ Tổng cước Chưa c…" at bounding box center [303, 145] width 607 height 291
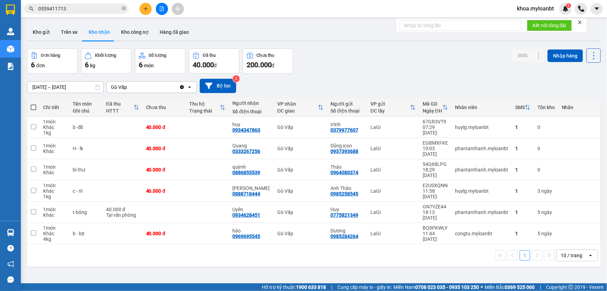
click at [25, 26] on div "ver 1.8.138 Kho gửi Trên xe Kho nhận Kho công nợ Hàng đã giao Đơn hàng 6 đơn Kh…" at bounding box center [313, 166] width 579 height 291
click at [39, 27] on button "Kho gửi" at bounding box center [41, 32] width 28 height 17
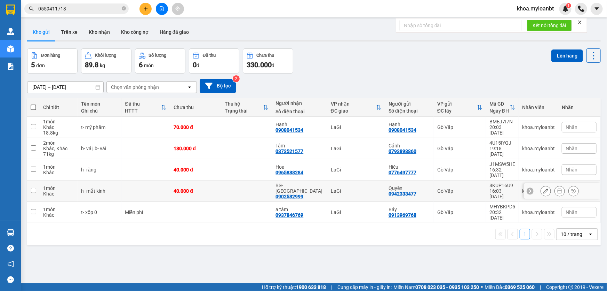
click at [95, 188] on div "h- mắt kính" at bounding box center [99, 191] width 37 height 6
checkbox input "true"
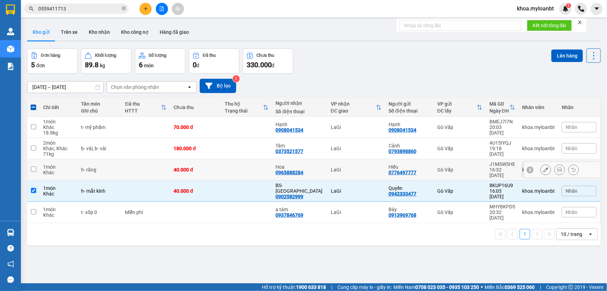
click at [101, 168] on div "h- răng" at bounding box center [99, 170] width 37 height 6
checkbox input "true"
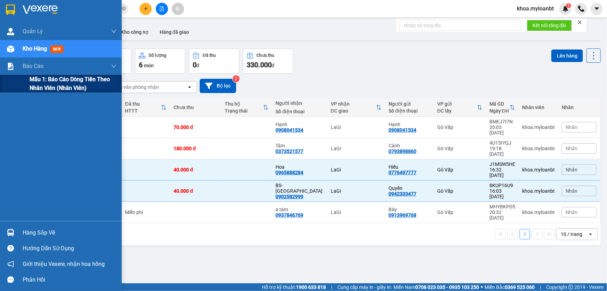
click at [22, 76] on div "Mẫu 1: Báo cáo dòng tiền theo nhân viên (Nhân viên)" at bounding box center [61, 83] width 122 height 17
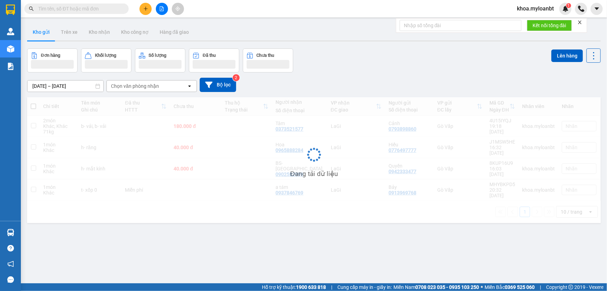
click at [73, 16] on div "Kết quả [PERSON_NAME] ( 0 ) Bộ lọc No Data [PERSON_NAME].myloanbt 1" at bounding box center [303, 8] width 607 height 17
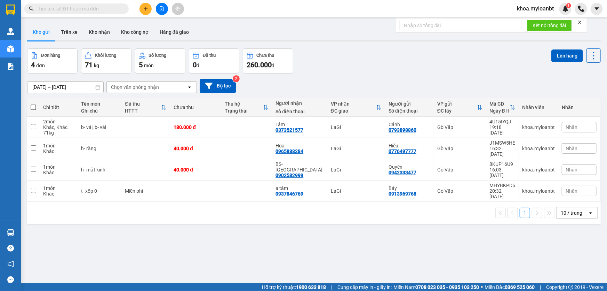
click at [97, 7] on input "text" at bounding box center [79, 9] width 82 height 8
paste input "0908041534"
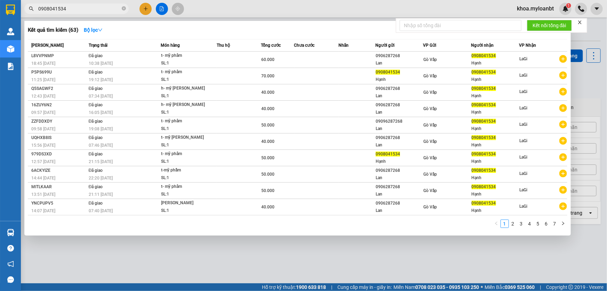
type input "0908041534"
